Goal: Task Accomplishment & Management: Complete application form

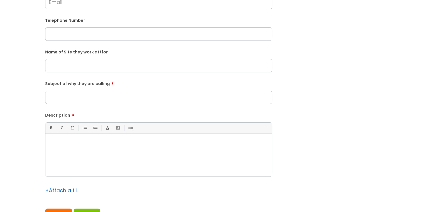
scroll to position [144, 0]
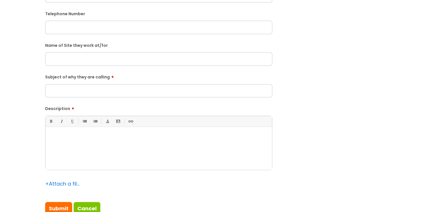
click at [162, 154] on div at bounding box center [158, 150] width 227 height 40
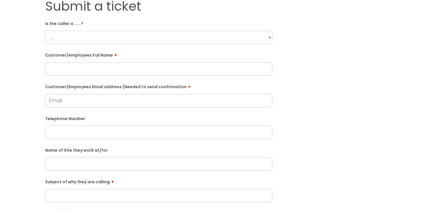
scroll to position [29, 0]
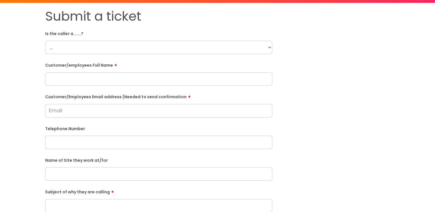
click at [261, 51] on select "... Citrus Customer Citrus Employee [DEMOGRAPHIC_DATA] Supplier" at bounding box center [158, 47] width 227 height 13
select select "Citrus Employee"
click at [45, 41] on select "... Citrus Customer Citrus Employee [DEMOGRAPHIC_DATA] Supplier" at bounding box center [158, 47] width 227 height 13
click at [337, 106] on div "Submit a ticket Is the caller a ......? ... Citrus Customer Citrus Employee [DE…" at bounding box center [218, 174] width 354 height 331
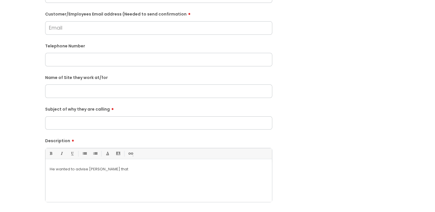
scroll to position [115, 0]
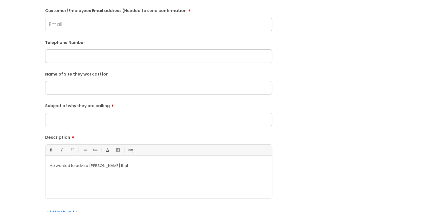
drag, startPoint x: 187, startPoint y: 164, endPoint x: 183, endPoint y: 165, distance: 4.5
click at [183, 165] on p "He wanted to advise [PERSON_NAME] that" at bounding box center [159, 165] width 218 height 5
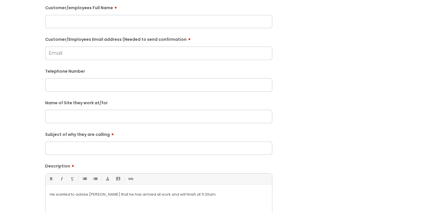
click at [122, 116] on input "text" at bounding box center [158, 116] width 227 height 13
click at [106, 154] on input "Subject of why they are calling" at bounding box center [158, 148] width 227 height 13
type input "Time Keeping"
click at [127, 114] on input "text" at bounding box center [158, 116] width 227 height 13
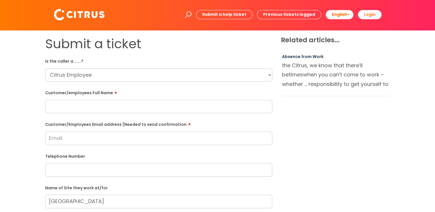
scroll to position [0, 0]
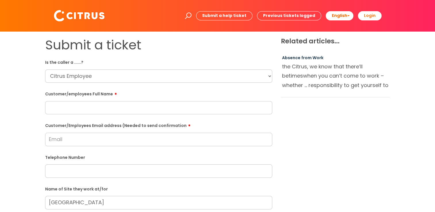
type input "[GEOGRAPHIC_DATA]"
click at [76, 173] on input "text" at bounding box center [158, 171] width 227 height 13
paste input "07777236884"
type input "07777236884"
click at [76, 140] on input "Customer/Employees Email address (Needed to send confirmation" at bounding box center [158, 139] width 227 height 13
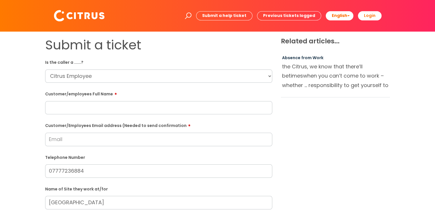
click at [105, 112] on input "text" at bounding box center [158, 107] width 227 height 13
paste input "07777236884"
type input "07777236884"
click at [116, 144] on input "Customer/Employees Email address (Needed to send confirmation" at bounding box center [158, 139] width 227 height 13
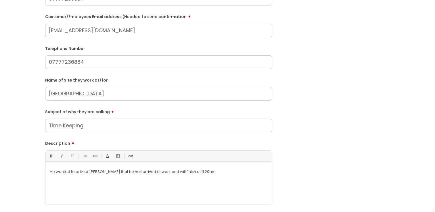
scroll to position [115, 0]
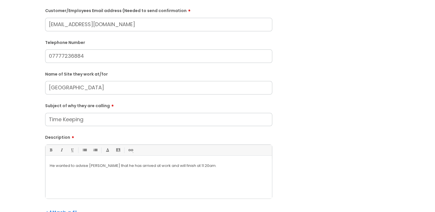
type input "[EMAIL_ADDRESS][DOMAIN_NAME]"
